Goal: Task Accomplishment & Management: Use online tool/utility

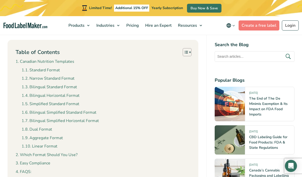
scroll to position [447, 0]
click at [255, 26] on link "Create a free label" at bounding box center [258, 25] width 41 height 10
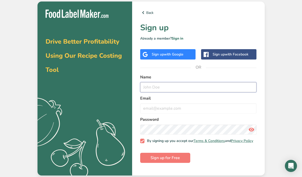
click at [155, 90] on input "text" at bounding box center [198, 87] width 116 height 10
type input "[PERSON_NAME]"
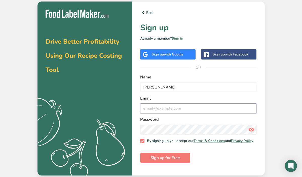
click at [152, 109] on input "email" at bounding box center [198, 108] width 116 height 10
type input "[EMAIL_ADDRESS][DOMAIN_NAME]"
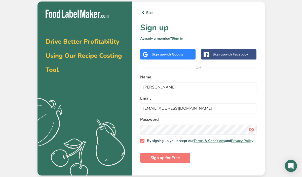
click at [251, 130] on icon at bounding box center [251, 129] width 6 height 9
click at [179, 160] on span "Sign up for Free" at bounding box center [164, 157] width 29 height 6
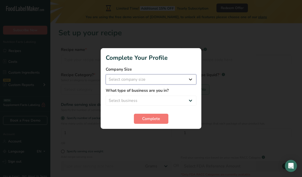
click at [167, 80] on select "Select company size Fewer than 10 Employees 10 to 50 Employees 51 to 500 Employ…" at bounding box center [151, 79] width 91 height 10
select select "1"
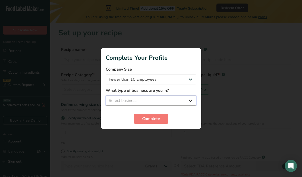
click at [149, 102] on select "Select business Packaged Food Manufacturer Restaurant & Cafe Bakery Meal Plans …" at bounding box center [151, 100] width 91 height 10
click at [146, 103] on select "Packaged Food Manufacturer Restaurant & Cafe Bakery Meal Plans & Catering Compa…" at bounding box center [151, 100] width 91 height 10
select select "3"
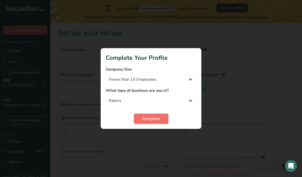
click at [144, 117] on span "Complete" at bounding box center [151, 118] width 18 height 6
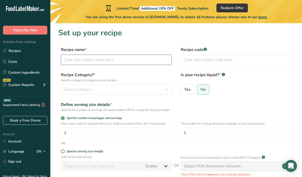
click at [123, 58] on input "text" at bounding box center [116, 60] width 111 height 10
type input "Cheese Bread"
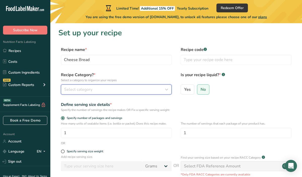
click at [110, 90] on div "Select category" at bounding box center [114, 89] width 101 height 6
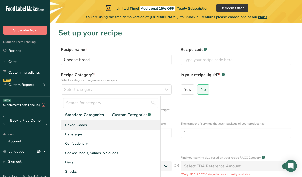
click at [100, 127] on div "Baked Goods" at bounding box center [110, 124] width 99 height 9
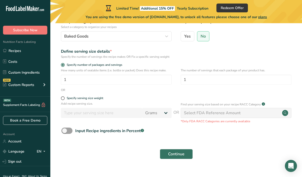
scroll to position [54, 0]
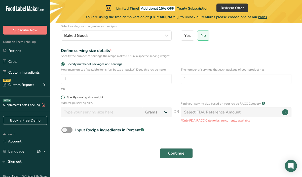
click at [63, 99] on span at bounding box center [63, 97] width 4 height 4
click at [63, 99] on input "Specify serving size weight" at bounding box center [62, 97] width 3 height 3
radio input "true"
radio input "false"
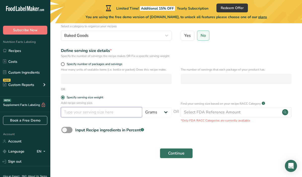
click at [86, 117] on input "number" at bounding box center [101, 112] width 81 height 10
type input "100"
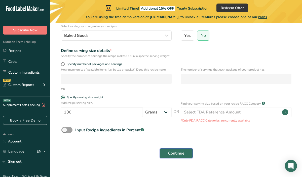
click at [183, 156] on span "Continue" at bounding box center [176, 153] width 16 height 6
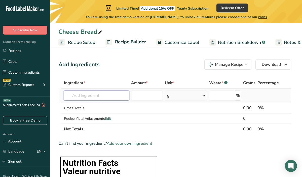
click at [99, 93] on input "text" at bounding box center [96, 95] width 65 height 10
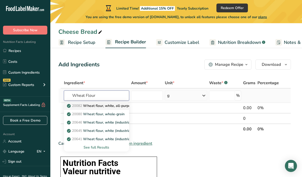
type input "Wheat Flour"
click at [108, 106] on p "20082 Wheat flour, white, all-purpose, self-rising, enriched" at bounding box center [118, 105] width 100 height 5
type input "Wheat flour, white, all-purpose, self-rising, enriched"
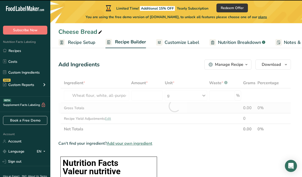
type input "0"
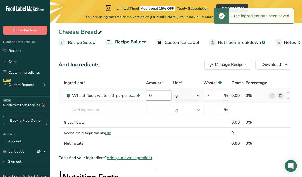
click at [164, 96] on input "0" at bounding box center [158, 95] width 25 height 10
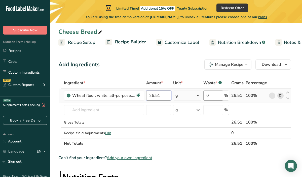
type input "26.51"
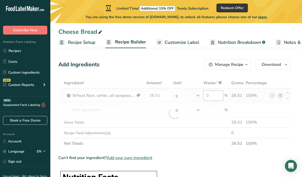
click at [212, 96] on div "Ingredient * Amount * Unit * Waste * .a-a{fill:#347362;}.b-a{fill:#fff;} Grams …" at bounding box center [174, 112] width 232 height 71
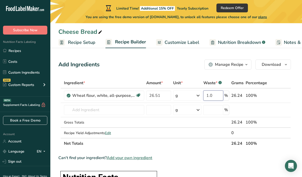
type input "1.0"
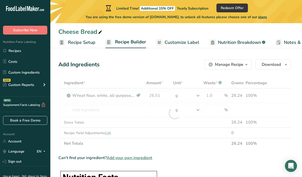
click at [204, 146] on div "Ingredient * Amount * Unit * Waste * .a-a{fill:#347362;}.b-a{fill:#fff;} Grams …" at bounding box center [174, 112] width 232 height 71
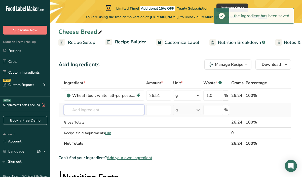
click at [99, 111] on input "text" at bounding box center [104, 110] width 80 height 10
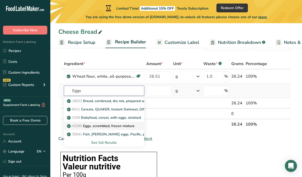
scroll to position [21, 0]
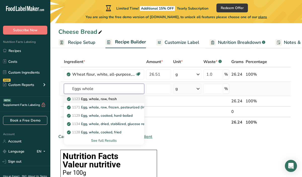
type input "Eggs whole"
click at [112, 99] on p "1123 Egg, whole, raw, fresh" at bounding box center [92, 98] width 49 height 5
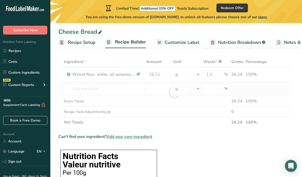
type input "Egg, whole, raw, fresh"
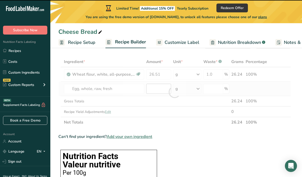
type input "0"
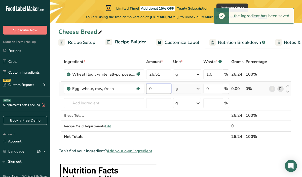
click at [163, 87] on input "0" at bounding box center [158, 88] width 25 height 10
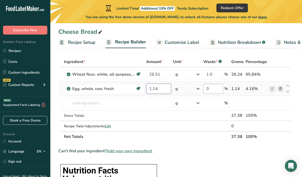
type input "1.14"
click at [214, 90] on div "Ingredient * Amount * Unit * Waste * .a-a{fill:#347362;}.b-a{fill:#fff;} Grams …" at bounding box center [174, 98] width 232 height 85
type input "1.0"
click at [205, 137] on div "Ingredient * Amount * Unit * Waste * .a-a{fill:#347362;}.b-a{fill:#fff;} Grams …" at bounding box center [174, 98] width 232 height 85
click at [125, 103] on input "text" at bounding box center [104, 103] width 80 height 10
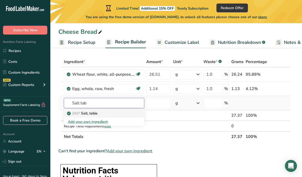
type input "Salt tab"
click at [90, 113] on p "2047 Salt, table" at bounding box center [83, 112] width 30 height 5
type input "Salt, table"
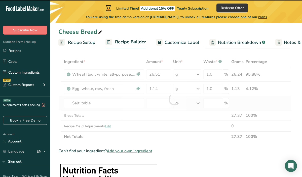
type input "0"
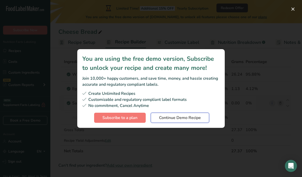
click at [168, 118] on span "Continue Demo Recipe" at bounding box center [180, 117] width 42 height 6
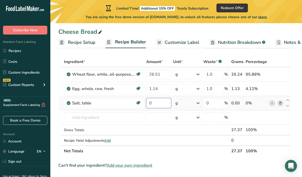
click at [161, 103] on input "0" at bounding box center [158, 103] width 25 height 10
type input "0.037"
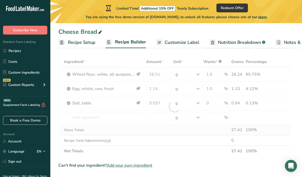
click at [164, 131] on div "Ingredient * Amount * Unit * Waste * .a-a{fill:#347362;}.b-a{fill:#fff;} Grams …" at bounding box center [174, 106] width 232 height 100
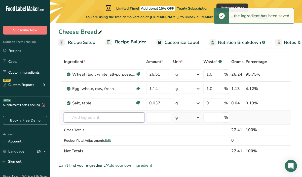
click at [109, 118] on input "text" at bounding box center [104, 117] width 80 height 10
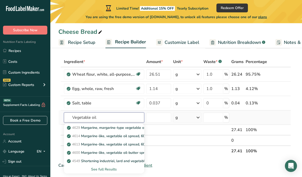
type input "Vegetable oil"
click at [108, 168] on div "See full Results" at bounding box center [104, 168] width 72 height 5
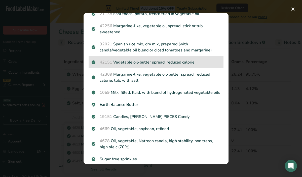
scroll to position [341, 0]
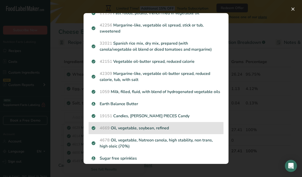
click at [142, 130] on p "4669 Oil, vegetable, soybean, refined" at bounding box center [156, 128] width 129 height 6
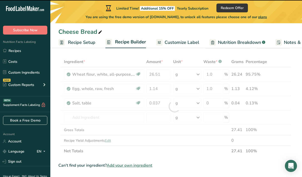
type input "0"
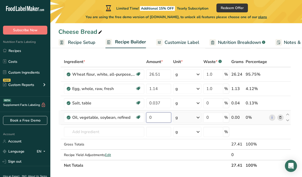
click at [157, 118] on input "0" at bounding box center [158, 117] width 25 height 10
type input "4.92"
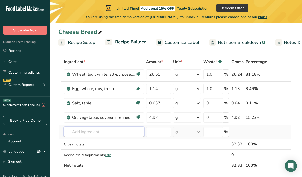
click at [125, 131] on div "Ingredient * Amount * Unit * Waste * .a-a{fill:#347362;}.b-a{fill:#fff;} Grams …" at bounding box center [174, 113] width 232 height 114
click at [216, 116] on input "0" at bounding box center [213, 117] width 20 height 10
type input "1.0"
click at [127, 128] on div "Ingredient * Amount * Unit * Waste * .a-a{fill:#347362;}.b-a{fill:#fff;} Grams …" at bounding box center [174, 113] width 232 height 114
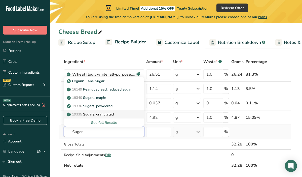
type input "Sugar"
click at [115, 113] on div "19335 [GEOGRAPHIC_DATA], granulated" at bounding box center [100, 113] width 64 height 5
type input "Sugars, granulated"
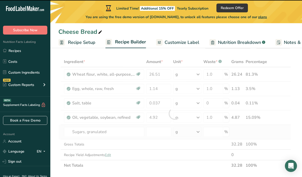
type input "0"
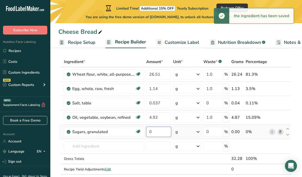
click at [159, 132] on input "0" at bounding box center [158, 131] width 25 height 10
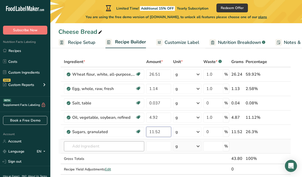
type input "11.52"
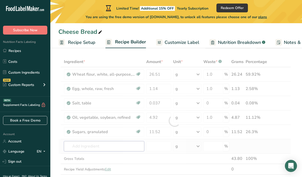
click at [117, 147] on div "Ingredient * Amount * Unit * Waste * .a-a{fill:#347362;}.b-a{fill:#fff;} Grams …" at bounding box center [174, 120] width 232 height 128
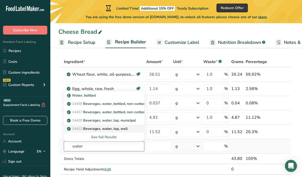
type input "water"
click at [104, 130] on p "14412 [GEOGRAPHIC_DATA], water, tap, well" at bounding box center [98, 128] width 60 height 5
type input "Beverages, water, tap, well"
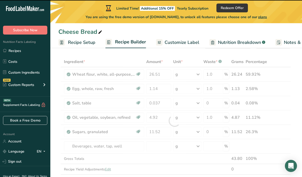
type input "0"
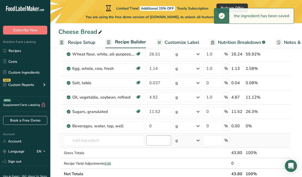
scroll to position [43, 0]
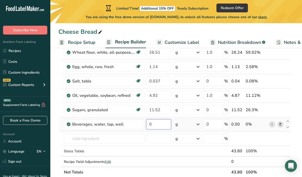
click at [161, 124] on input "0" at bounding box center [158, 124] width 25 height 10
type input "1.89"
click at [154, 154] on div "Ingredient * Amount * Unit * Waste * .a-a{fill:#347362;}.b-a{fill:#fff;} Grams …" at bounding box center [174, 105] width 232 height 143
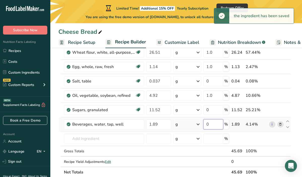
click at [215, 124] on input "0" at bounding box center [213, 124] width 20 height 10
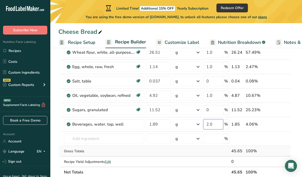
type input "2.0"
click at [165, 150] on div "Ingredient * Amount * Unit * Waste * .a-a{fill:#347362;}.b-a{fill:#fff;} Grams …" at bounding box center [174, 105] width 232 height 143
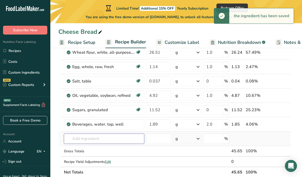
click at [106, 139] on input "text" at bounding box center [104, 138] width 80 height 10
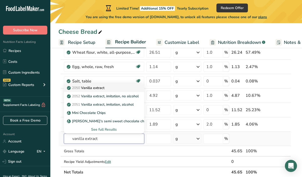
type input "vanilla extract"
click at [101, 88] on p "2050 Vanilla extract" at bounding box center [86, 87] width 36 height 5
type input "Vanilla extract"
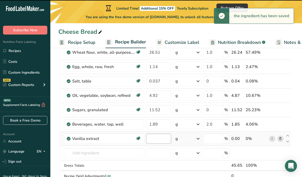
type input "0"
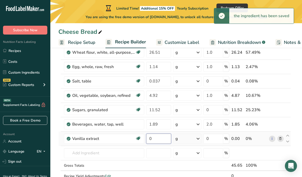
click at [156, 138] on input "0" at bounding box center [158, 138] width 25 height 10
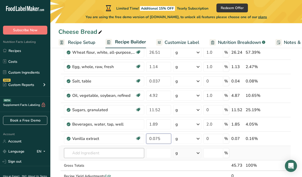
type input "0.075"
click at [113, 151] on div "Ingredient * Amount * Unit * Waste * .a-a{fill:#347362;}.b-a{fill:#fff;} Grams …" at bounding box center [174, 112] width 232 height 157
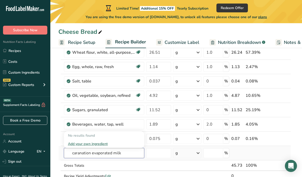
click at [92, 151] on input "caranation evaporated milk" at bounding box center [104, 153] width 80 height 10
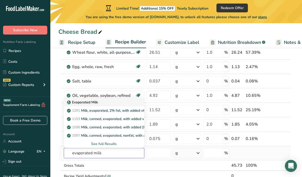
type input "evaporated milk"
click at [90, 102] on p "Evaporated Milk" at bounding box center [83, 101] width 30 height 5
type input "Evaporated Milk"
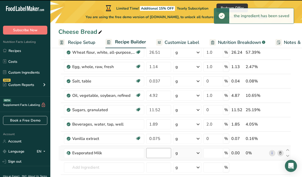
type input "0"
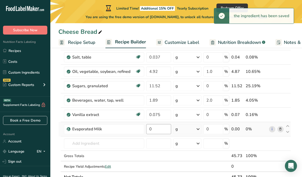
scroll to position [76, 0]
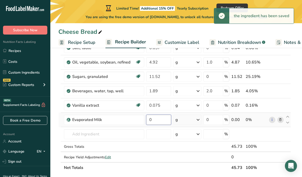
click at [152, 120] on input "0" at bounding box center [158, 119] width 25 height 10
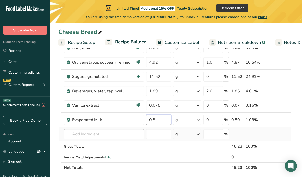
type input "0.5"
click at [120, 135] on div "Ingredient * Amount * Unit * Waste * .a-a{fill:#347362;}.b-a{fill:#fff;} Grams …" at bounding box center [174, 86] width 232 height 171
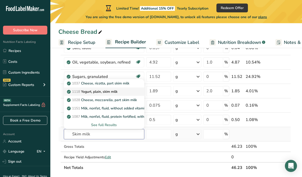
type input "Skim milk"
click at [113, 93] on p "1118 Yogurt, plain, skim milk" at bounding box center [93, 91] width 50 height 5
type input "Yogurt, plain, skim milk"
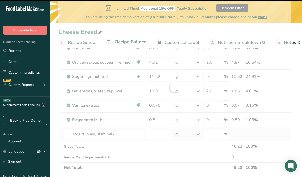
type input "0"
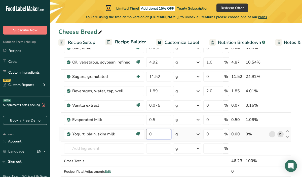
click at [157, 133] on input "0" at bounding box center [158, 134] width 25 height 10
click at [167, 160] on div "Ingredient * Amount * Unit * Waste * .a-a{fill:#347362;}.b-a{fill:#fff;} Grams …" at bounding box center [174, 94] width 232 height 186
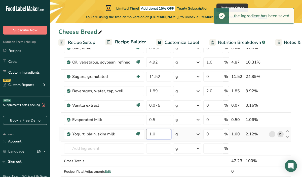
click at [156, 133] on input "1.0" at bounding box center [158, 134] width 25 height 10
type input "1"
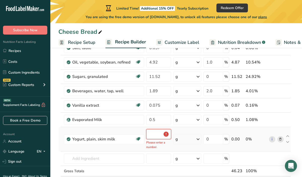
type input "0"
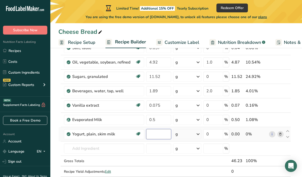
type input "5"
type input "0.1"
click at [173, 158] on div "Ingredient * Amount * Unit * Waste * .a-a{fill:#347362;}.b-a{fill:#fff;} Grams …" at bounding box center [174, 94] width 232 height 186
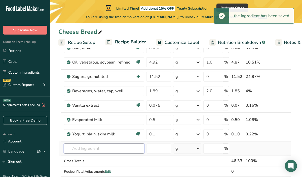
click at [105, 149] on input "text" at bounding box center [104, 148] width 80 height 10
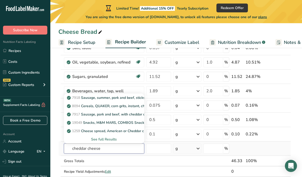
click at [88, 148] on input "cheddar cheese" at bounding box center [104, 148] width 80 height 10
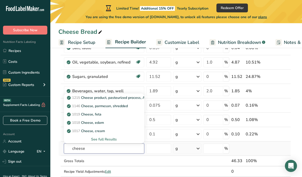
type input "cheese"
click at [104, 140] on div "See full Results" at bounding box center [104, 138] width 72 height 5
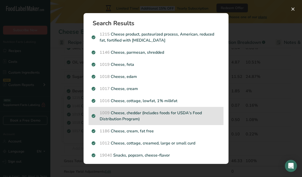
click at [132, 112] on p "1009 Cheese, cheddar (Includes foods for USDA's Food Distribution Program)" at bounding box center [156, 116] width 129 height 12
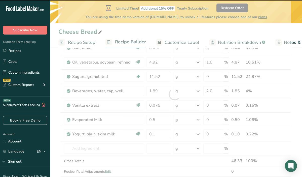
type input "0"
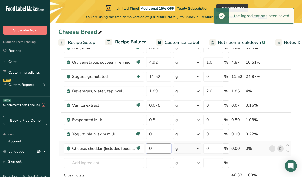
click at [155, 149] on input "0" at bounding box center [158, 148] width 25 height 10
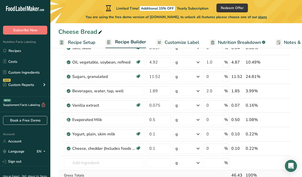
click at [145, 170] on div "Ingredient * Amount * Unit * Waste * .a-a{fill:#347362;}.b-a{fill:#fff;} Grams …" at bounding box center [174, 101] width 232 height 200
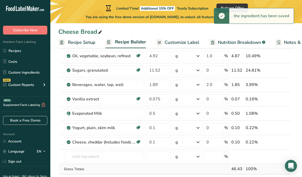
scroll to position [100, 0]
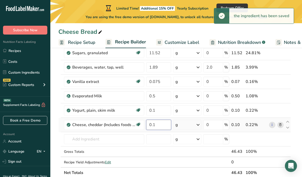
click at [156, 127] on input "0.1" at bounding box center [158, 124] width 25 height 10
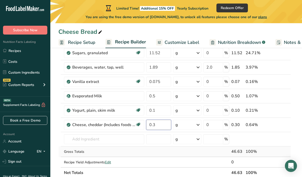
type input "0.3"
click at [155, 153] on div "Ingredient * Amount * Unit * Waste * .a-a{fill:#347362;}.b-a{fill:#fff;} Grams …" at bounding box center [174, 78] width 232 height 200
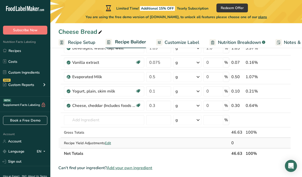
scroll to position [120, 0]
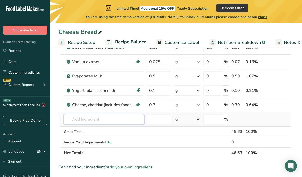
click at [92, 120] on input "text" at bounding box center [104, 119] width 80 height 10
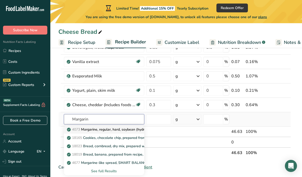
type input "Margarin"
click at [94, 127] on p "4073 Margarine, regular, hard, soybean (hydrogenated)" at bounding box center [114, 128] width 93 height 5
type input "Margarine, regular, hard, soybean (hydrogenated)"
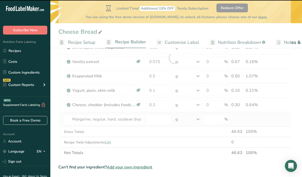
type input "0"
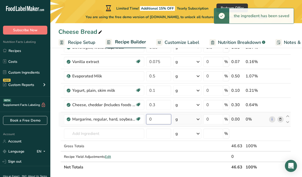
click at [154, 118] on input "0" at bounding box center [158, 119] width 25 height 10
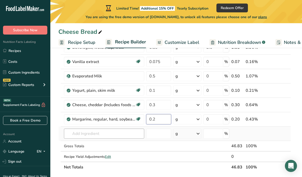
type input "0.2"
click at [124, 133] on div "Ingredient * Amount * Unit * Waste * .a-a{fill:#347362;}.b-a{fill:#fff;} Grams …" at bounding box center [174, 65] width 232 height 214
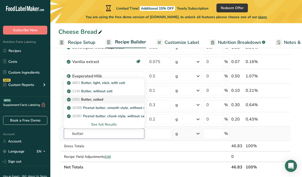
type input "butter"
click at [102, 100] on p "1001 Butter, salted" at bounding box center [85, 99] width 35 height 5
type input "Butter, salted"
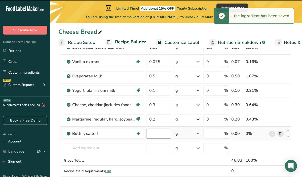
type input "0"
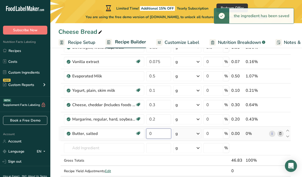
click at [159, 134] on input "0" at bounding box center [158, 133] width 25 height 10
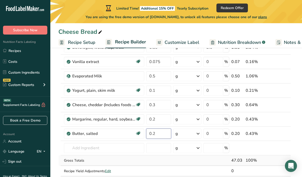
type input "0.2"
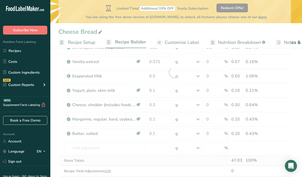
click at [169, 160] on div "Ingredient * Amount * Unit * Waste * .a-a{fill:#347362;}.b-a{fill:#fff;} Grams …" at bounding box center [174, 72] width 232 height 229
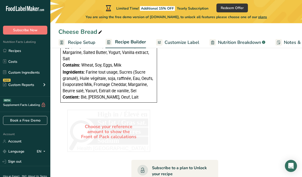
scroll to position [453, 0]
click at [114, 127] on div "Choose your reference amount to show the Front of Pack calculations" at bounding box center [108, 131] width 83 height 44
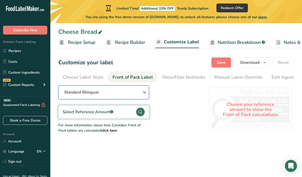
click at [127, 95] on div "Standard Bilingual" at bounding box center [103, 92] width 79 height 6
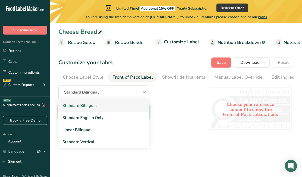
click at [104, 108] on link "Standard Bilingual" at bounding box center [103, 105] width 91 height 12
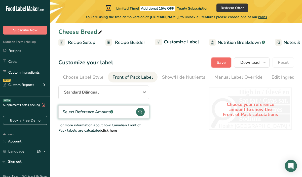
click at [219, 64] on span "Save" at bounding box center [220, 62] width 9 height 6
click at [247, 63] on span "Download" at bounding box center [249, 62] width 19 height 6
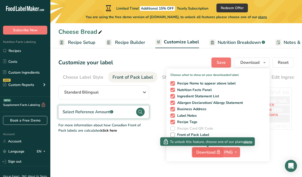
click at [201, 153] on span "Download" at bounding box center [208, 152] width 25 height 6
click at [247, 140] on span "plans" at bounding box center [247, 141] width 9 height 5
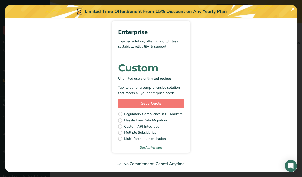
scroll to position [180, 0]
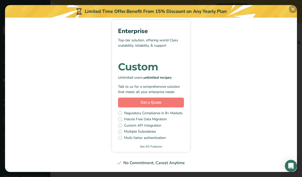
click at [293, 10] on button "Pick Your Pricing Plan Modal" at bounding box center [293, 9] width 8 height 8
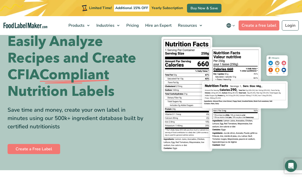
scroll to position [14, 0]
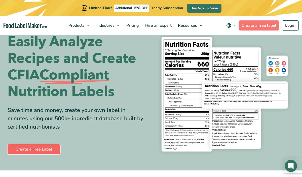
click at [33, 150] on link "Create a Free Label" at bounding box center [34, 149] width 53 height 10
